Goal: Navigation & Orientation: Understand site structure

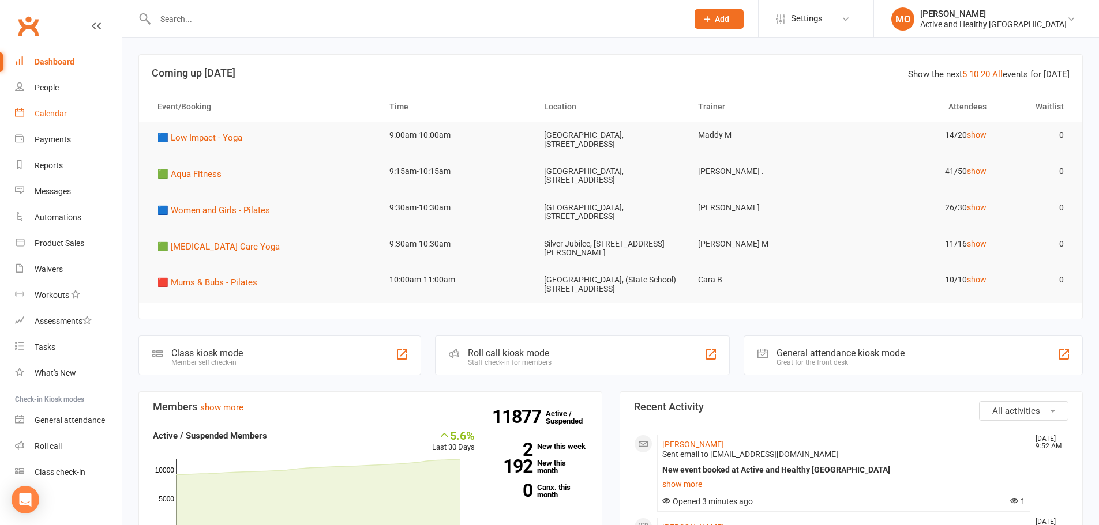
click at [44, 119] on link "Calendar" at bounding box center [68, 114] width 107 height 26
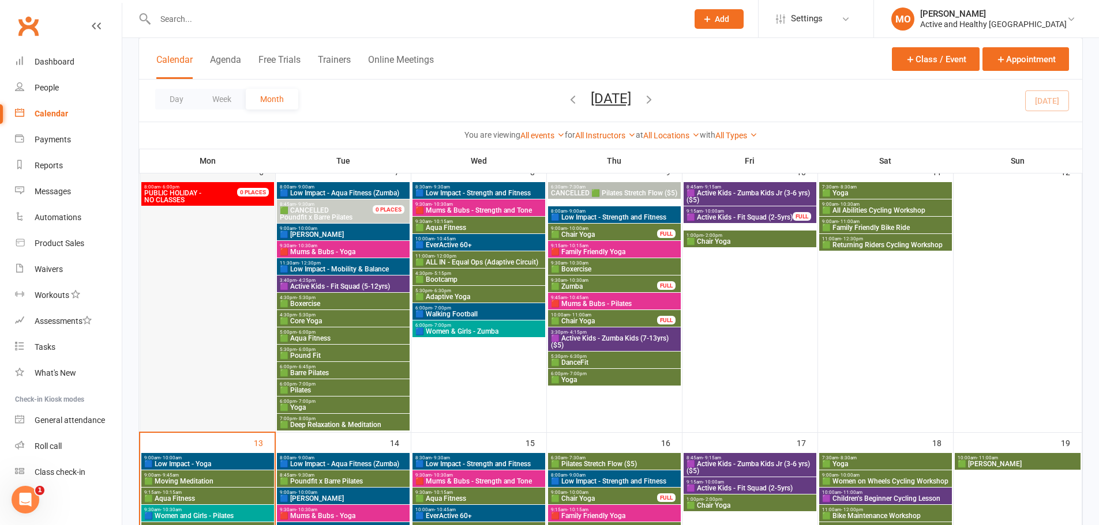
scroll to position [404, 0]
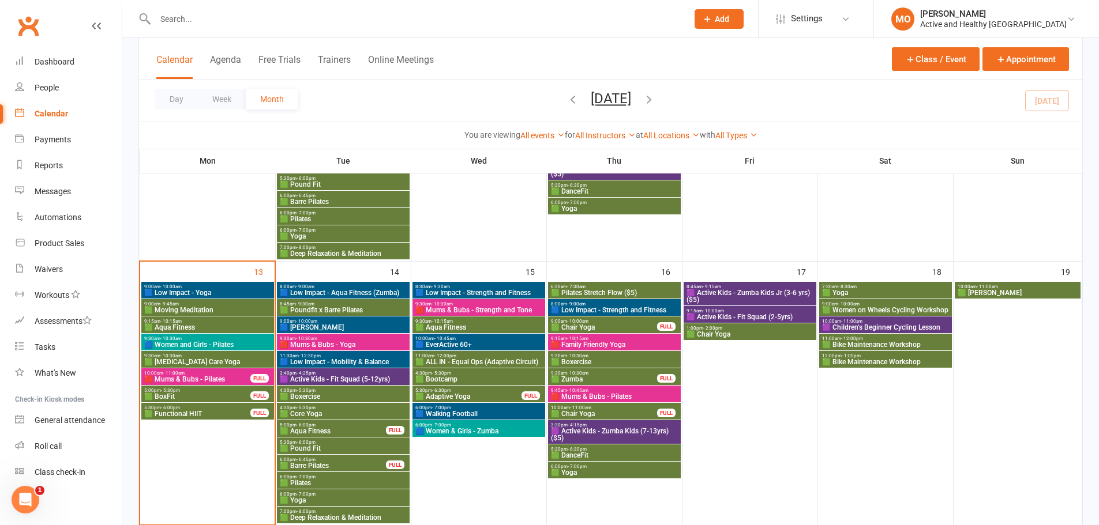
click at [196, 377] on span "🟥 Mums & Bubs - Pilates" at bounding box center [197, 379] width 107 height 7
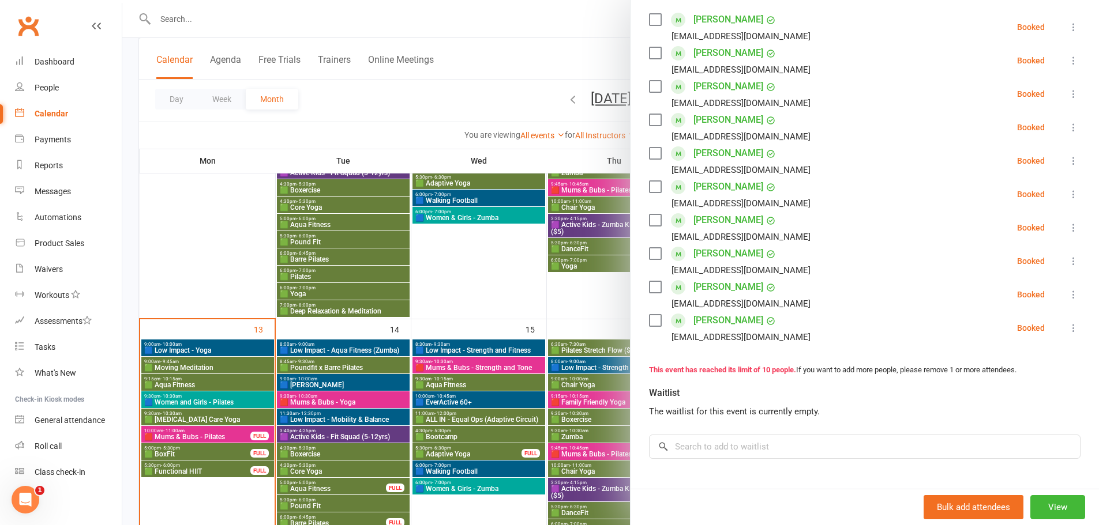
scroll to position [7, 0]
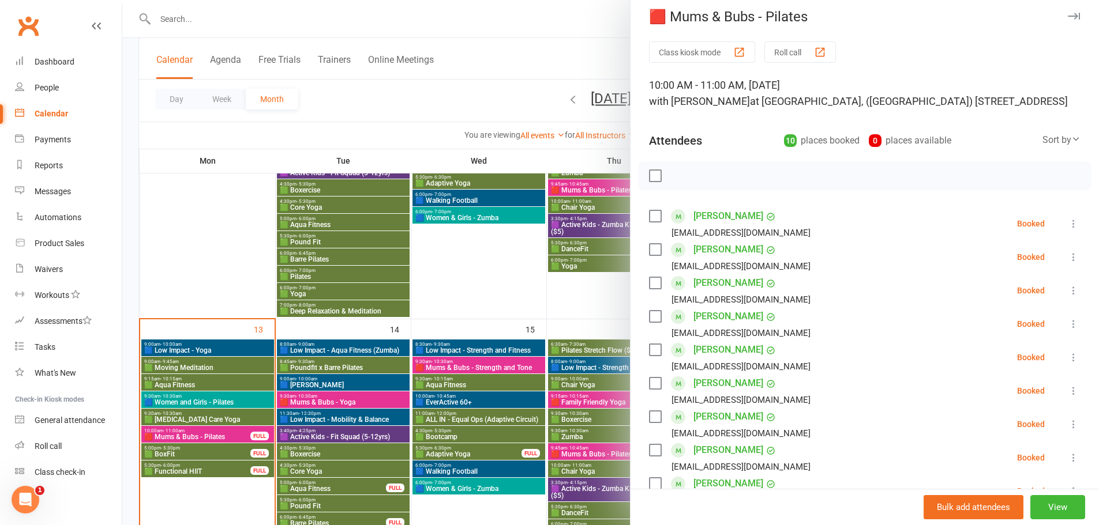
click at [214, 457] on div at bounding box center [610, 262] width 976 height 525
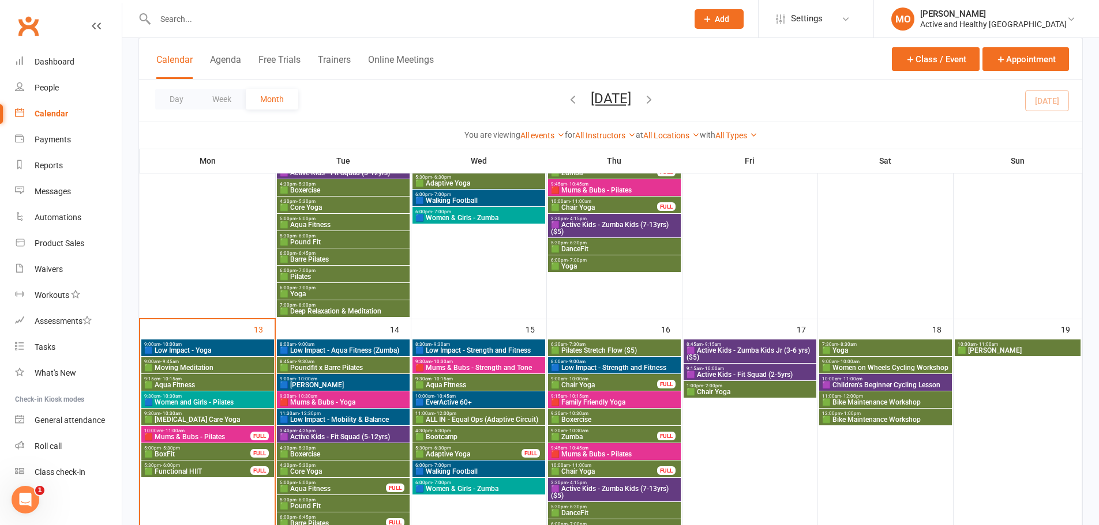
click at [215, 449] on span "5:00pm - 5:30pm" at bounding box center [197, 448] width 107 height 5
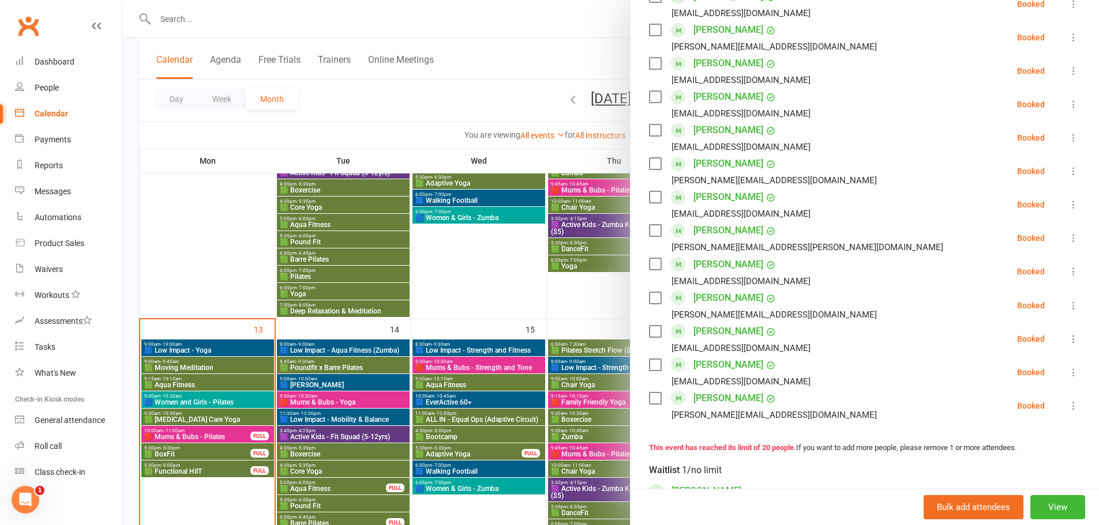
scroll to position [519, 0]
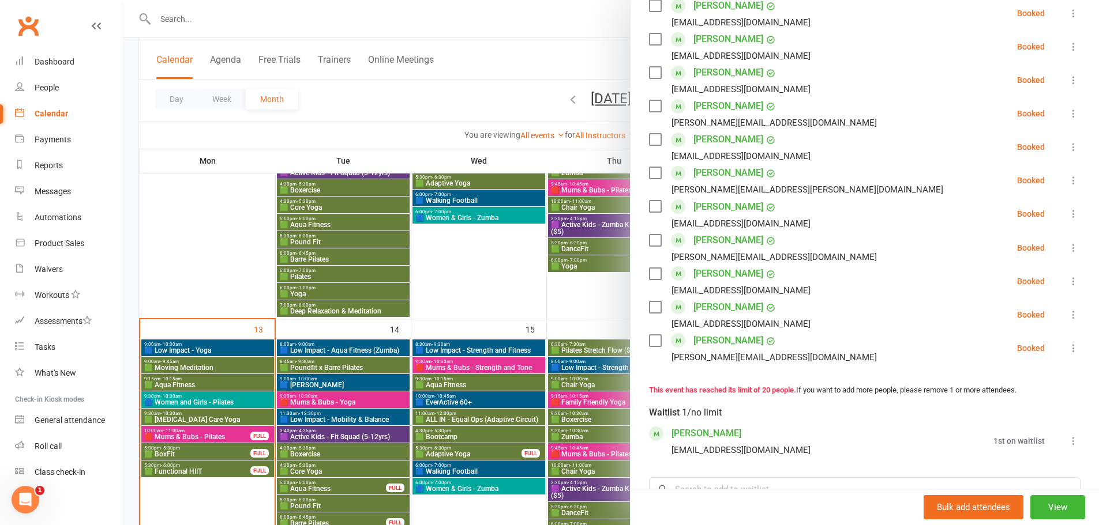
click at [202, 272] on div at bounding box center [610, 262] width 976 height 525
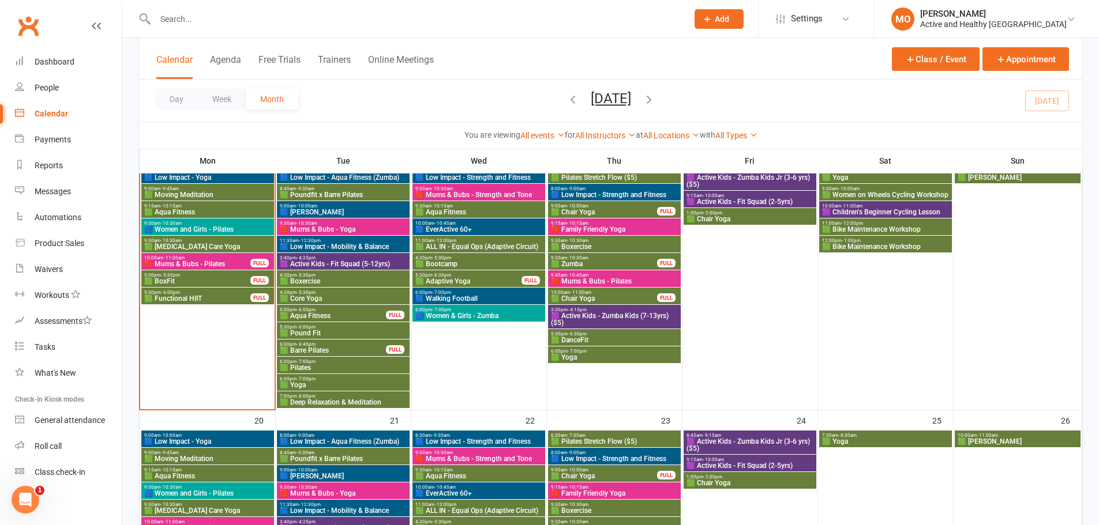
click at [374, 401] on span "🟩 Deep Relaxation & Meditation" at bounding box center [343, 402] width 128 height 7
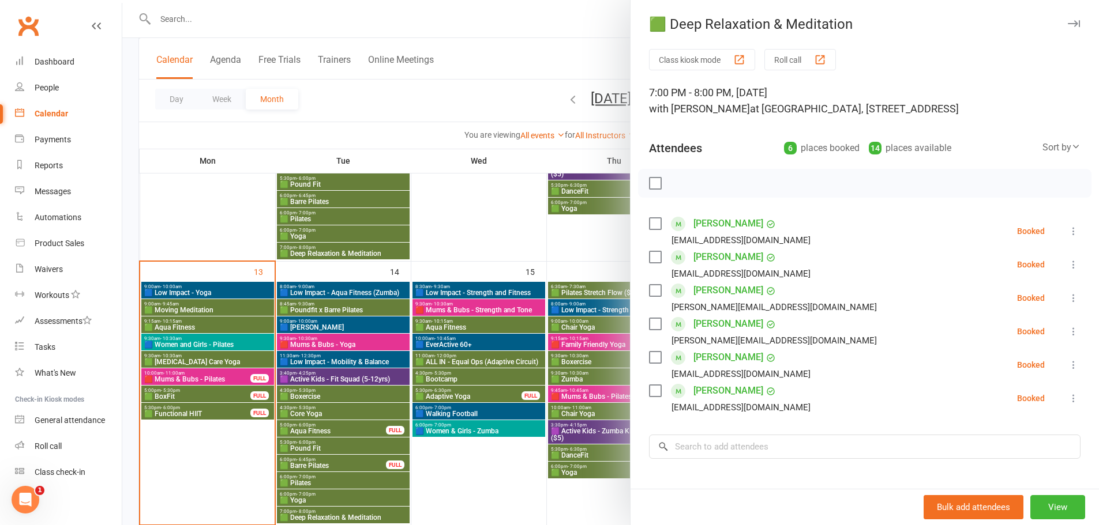
scroll to position [346, 0]
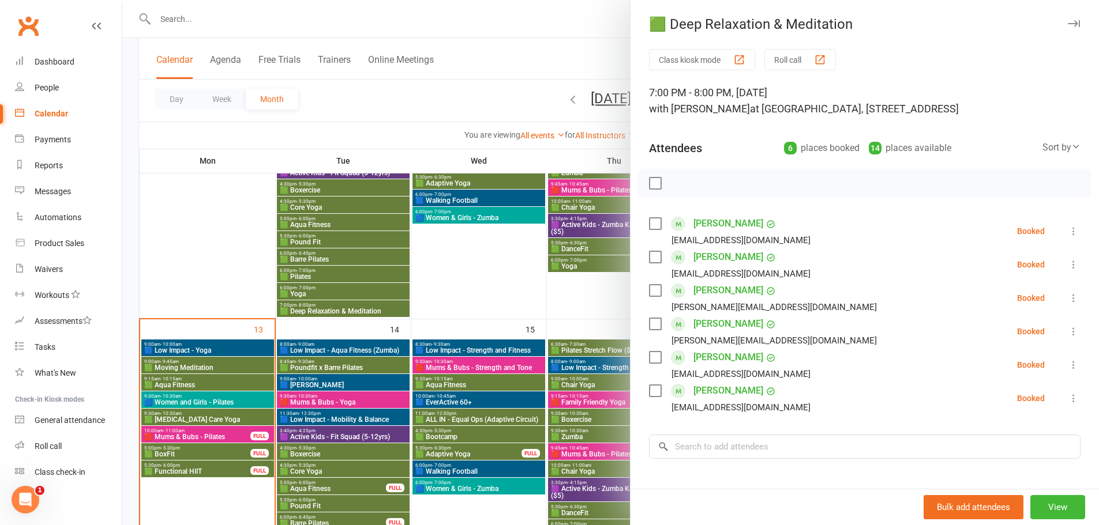
click at [217, 280] on div at bounding box center [610, 262] width 976 height 525
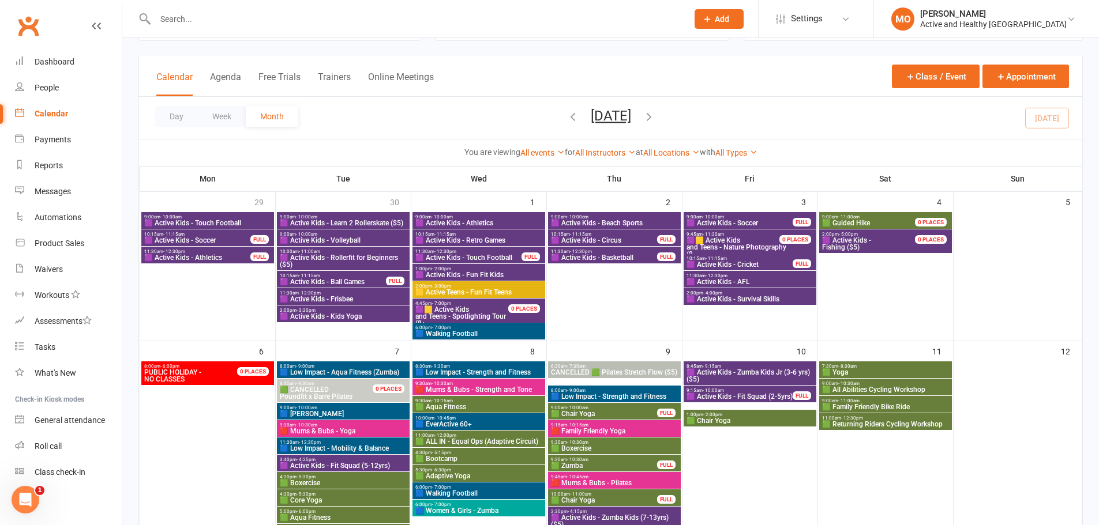
scroll to position [0, 0]
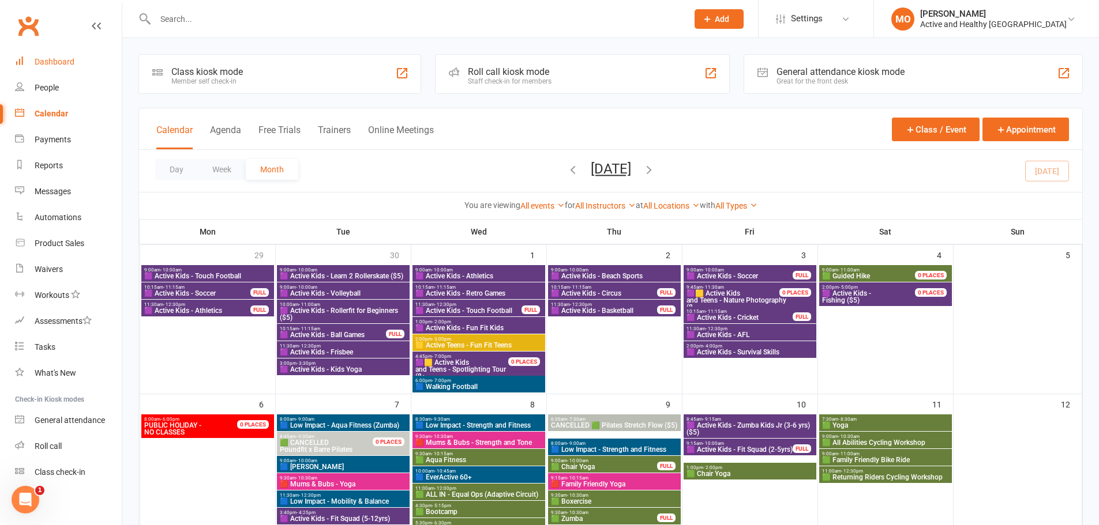
click at [36, 50] on link "Dashboard" at bounding box center [68, 62] width 107 height 26
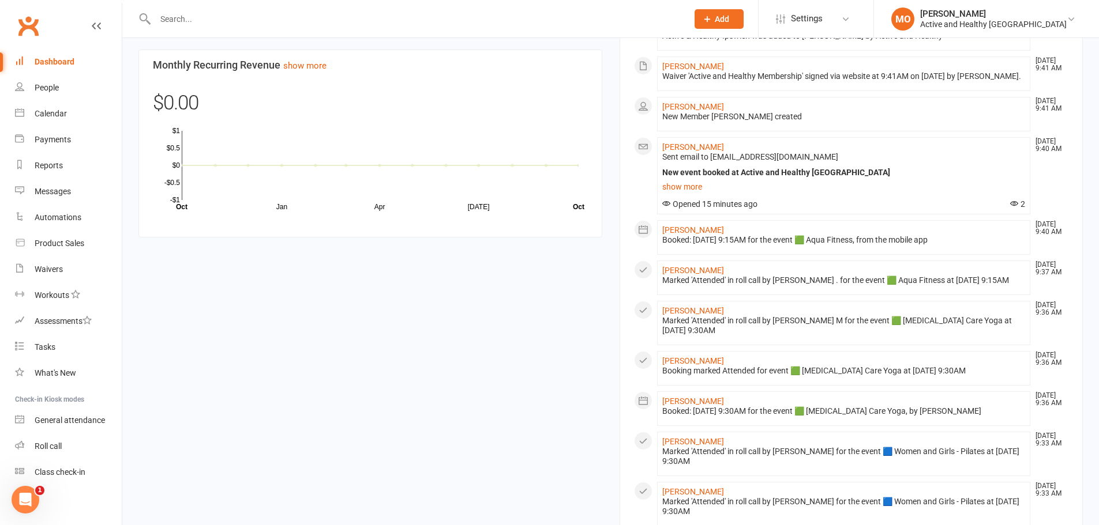
scroll to position [980, 0]
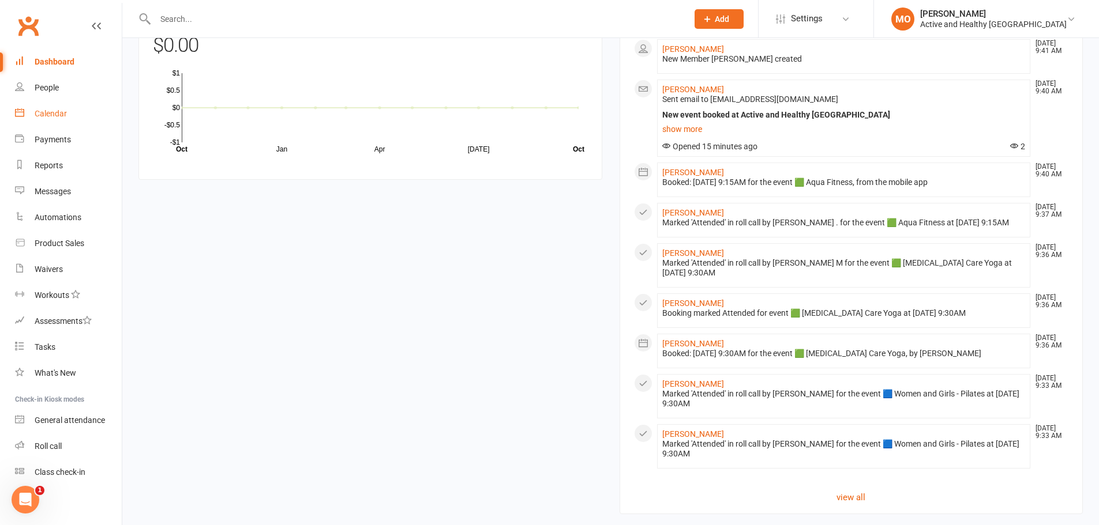
click at [37, 117] on div "Calendar" at bounding box center [51, 113] width 32 height 9
